Goal: Task Accomplishment & Management: Manage account settings

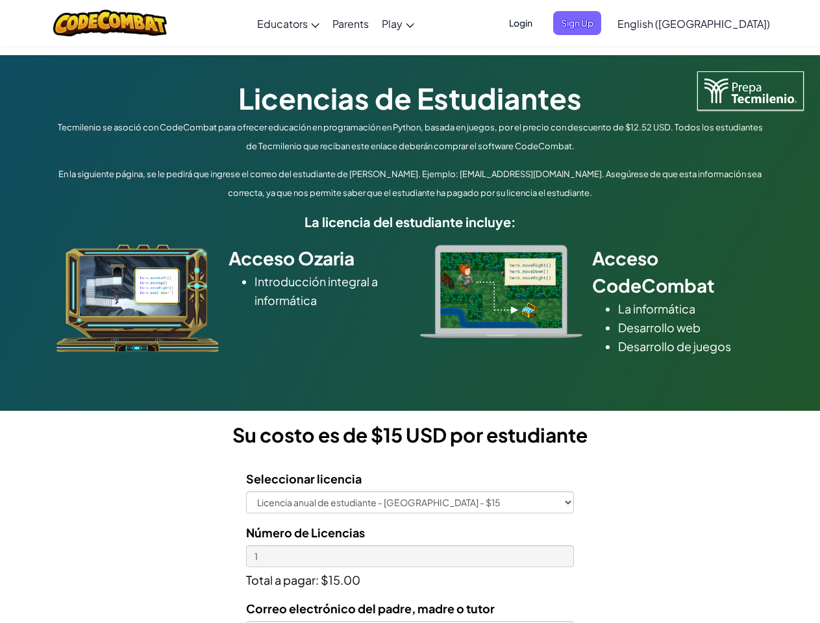
click at [410, 312] on div at bounding box center [501, 291] width 182 height 93
click at [540, 23] on span "Login" at bounding box center [520, 23] width 39 height 24
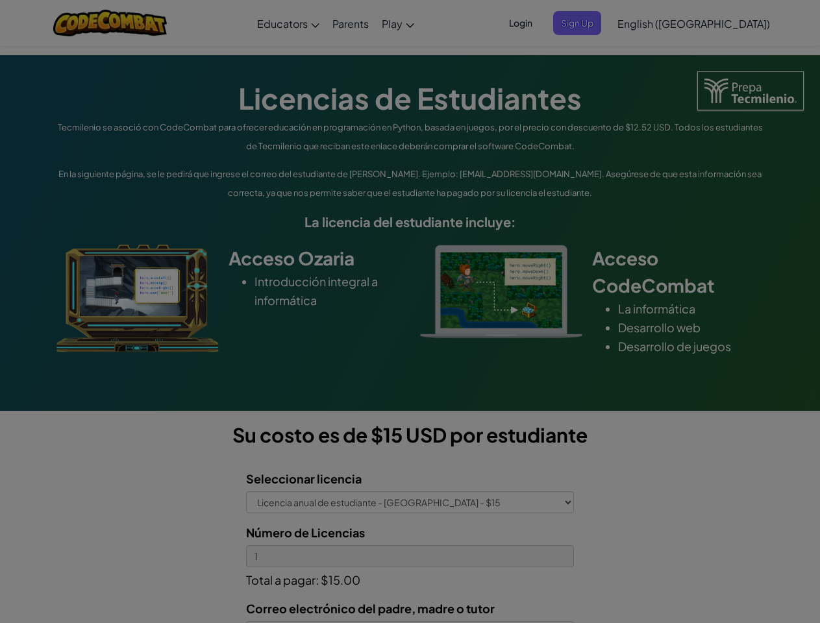
click at [599, 23] on div at bounding box center [410, 311] width 820 height 623
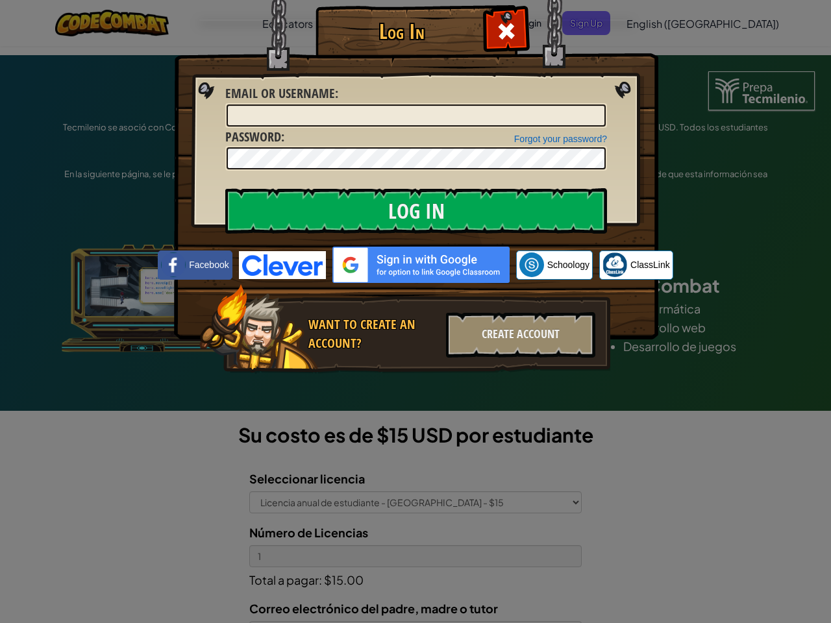
click at [656, 23] on div "Log In Unknown Error Email or Username : Forgot your password? Password : Log I…" at bounding box center [415, 311] width 831 height 623
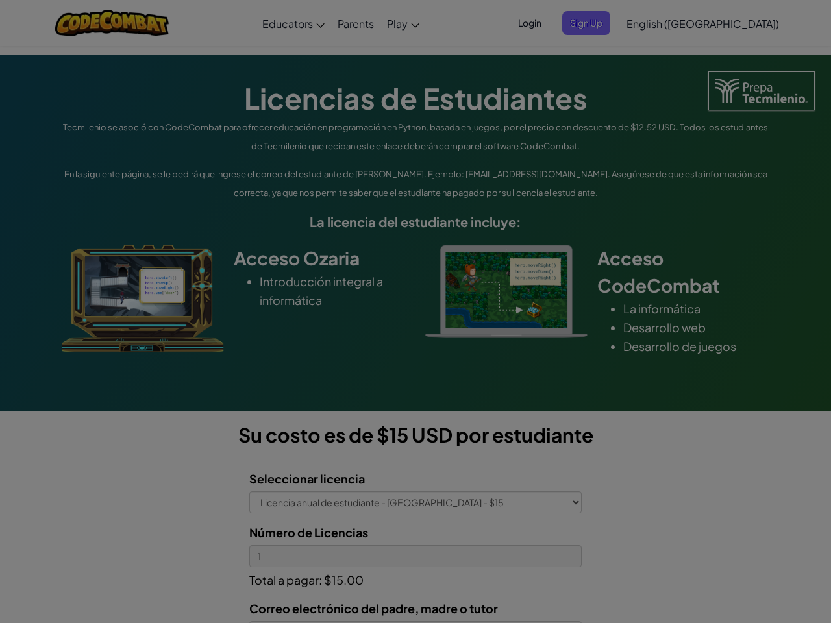
click at [656, 23] on div "Log In Unknown Error Email or Username : Forgot your password? Password : Log I…" at bounding box center [415, 311] width 831 height 623
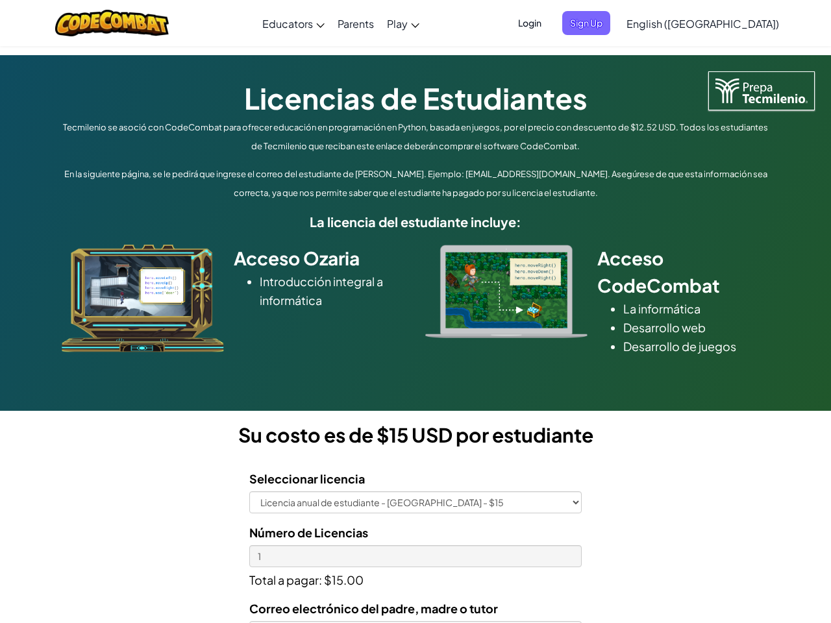
click at [726, 23] on div at bounding box center [415, 311] width 831 height 623
